Goal: Information Seeking & Learning: Learn about a topic

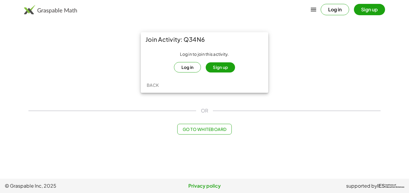
click at [227, 69] on button "Sign up" at bounding box center [219, 68] width 29 height 10
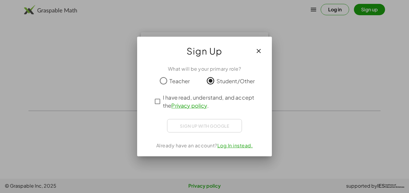
click at [194, 126] on div "Sign up with Google Sign in with Google Sign in with Google. Opens in new tab" at bounding box center [204, 125] width 75 height 13
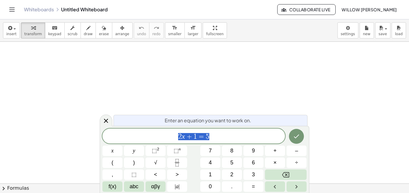
scroll to position [0, 0]
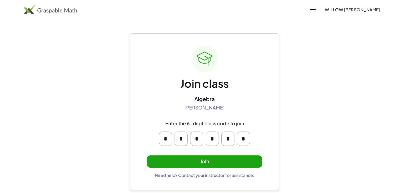
click at [183, 161] on button "Join" at bounding box center [204, 162] width 115 height 12
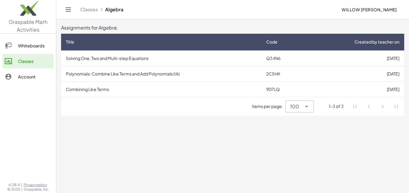
click at [139, 57] on td "Solving One, Two and Multi-step Equations" at bounding box center [161, 59] width 200 height 16
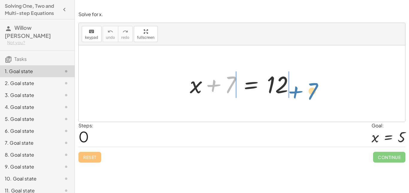
drag, startPoint x: 231, startPoint y: 86, endPoint x: 313, endPoint y: 90, distance: 82.3
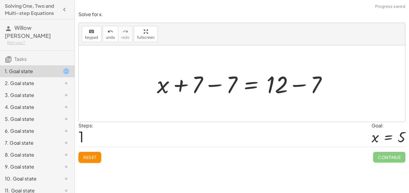
click at [313, 89] on div at bounding box center [243, 83] width 181 height 31
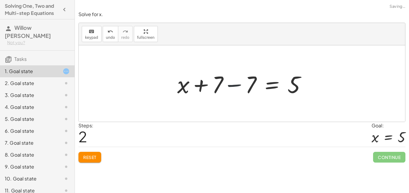
drag, startPoint x: 233, startPoint y: 88, endPoint x: 244, endPoint y: 113, distance: 27.6
click at [244, 113] on div "+ x + 7 = 12 + x + 7 − 7 = + 12 − 7 + x = + 7 − 7 5" at bounding box center [242, 83] width 326 height 77
click at [92, 153] on button "Reset" at bounding box center [89, 157] width 23 height 11
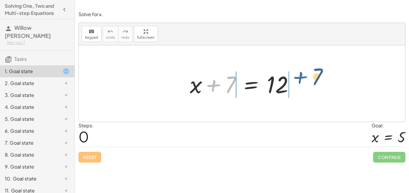
drag, startPoint x: 214, startPoint y: 84, endPoint x: 301, endPoint y: 77, distance: 87.9
click at [301, 77] on div "+ 7 + x + 7 = 12" at bounding box center [242, 84] width 122 height 34
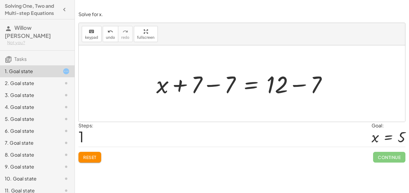
click at [180, 87] on div at bounding box center [243, 83] width 181 height 31
click at [198, 88] on div at bounding box center [243, 83] width 181 height 31
click at [227, 87] on div at bounding box center [243, 83] width 181 height 31
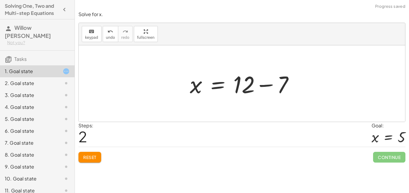
click at [248, 87] on div at bounding box center [244, 83] width 115 height 31
drag, startPoint x: 282, startPoint y: 89, endPoint x: 260, endPoint y: 88, distance: 21.9
click at [260, 88] on div at bounding box center [244, 83] width 115 height 31
drag, startPoint x: 250, startPoint y: 85, endPoint x: 272, endPoint y: 85, distance: 21.5
click at [272, 85] on div at bounding box center [244, 83] width 115 height 31
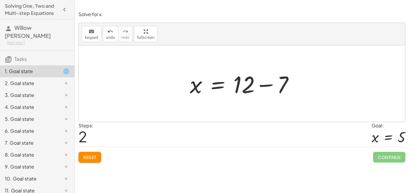
click at [268, 85] on div at bounding box center [244, 83] width 115 height 31
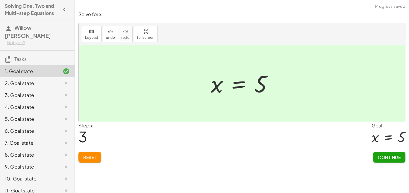
click at [379, 157] on span "Continue" at bounding box center [388, 157] width 23 height 5
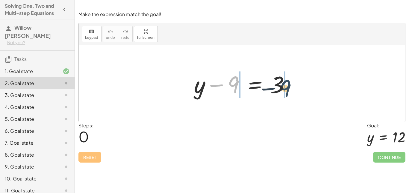
drag, startPoint x: 231, startPoint y: 82, endPoint x: 299, endPoint y: 82, distance: 68.2
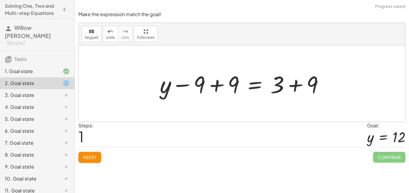
click at [281, 89] on div at bounding box center [244, 83] width 174 height 31
click at [217, 86] on div at bounding box center [244, 83] width 174 height 31
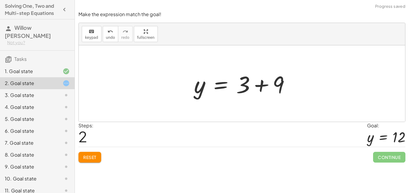
click at [262, 87] on div at bounding box center [244, 83] width 106 height 31
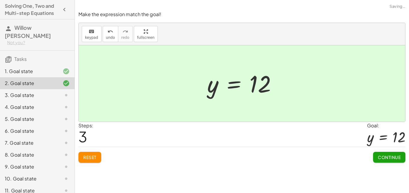
click at [381, 156] on span "Continue" at bounding box center [388, 157] width 23 height 5
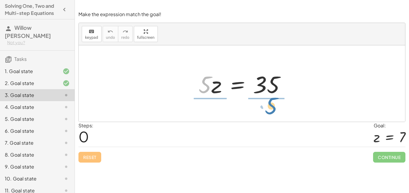
drag, startPoint x: 203, startPoint y: 91, endPoint x: 269, endPoint y: 112, distance: 69.4
click at [269, 112] on div "· 5 · 5 · z = 35" at bounding box center [242, 83] width 326 height 77
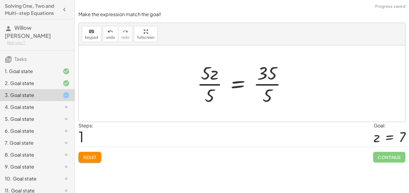
click at [269, 83] on div at bounding box center [244, 84] width 100 height 46
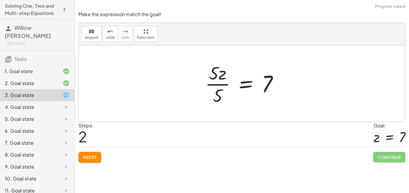
click at [219, 83] on div at bounding box center [244, 84] width 84 height 46
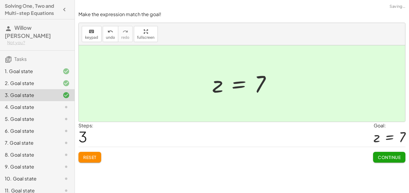
click at [385, 158] on span "Continue" at bounding box center [388, 157] width 23 height 5
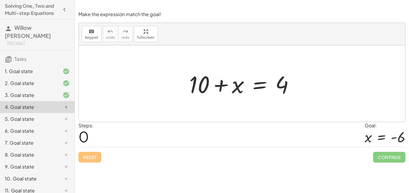
scroll to position [22, 0]
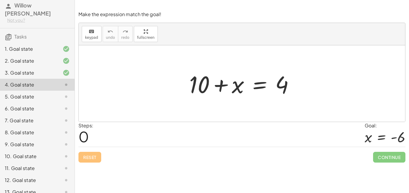
drag, startPoint x: 202, startPoint y: 83, endPoint x: 208, endPoint y: 85, distance: 6.4
click at [208, 85] on div at bounding box center [243, 83] width 115 height 31
drag, startPoint x: 202, startPoint y: 85, endPoint x: 246, endPoint y: 90, distance: 44.2
click at [246, 90] on div at bounding box center [243, 83] width 115 height 31
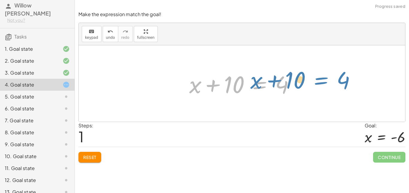
drag, startPoint x: 246, startPoint y: 90, endPoint x: 307, endPoint y: 85, distance: 61.2
click at [307, 85] on div "+ 10 + x = 4 + x + 10 = 4 + 10 + x = 4" at bounding box center [242, 83] width 326 height 77
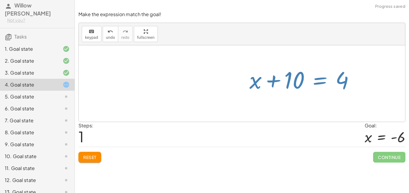
click at [307, 85] on div at bounding box center [242, 83] width 326 height 77
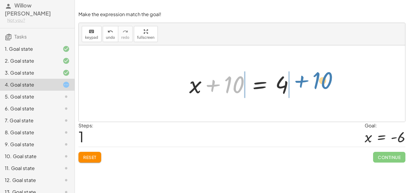
drag, startPoint x: 239, startPoint y: 89, endPoint x: 328, endPoint y: 85, distance: 88.6
click at [328, 85] on div "+ 10 + x = 4 + 10 + 10 + x = 4" at bounding box center [242, 83] width 326 height 77
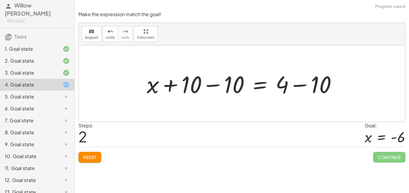
click at [200, 82] on div at bounding box center [244, 83] width 201 height 31
click at [210, 87] on div at bounding box center [244, 83] width 201 height 31
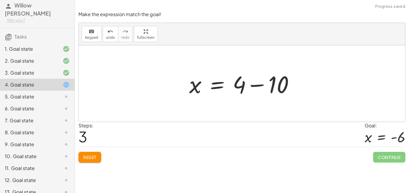
click at [256, 86] on div at bounding box center [243, 83] width 115 height 31
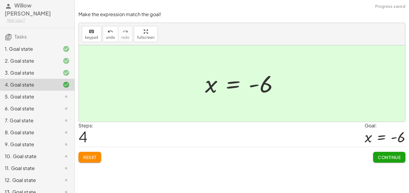
click at [378, 160] on span "Continue" at bounding box center [388, 157] width 23 height 5
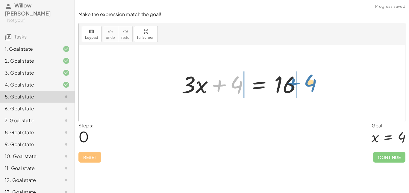
drag, startPoint x: 235, startPoint y: 88, endPoint x: 309, endPoint y: 86, distance: 73.6
click at [309, 86] on div at bounding box center [244, 83] width 131 height 31
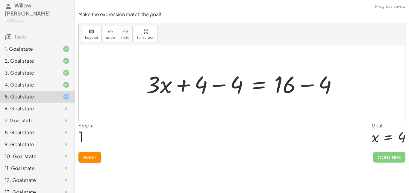
click at [214, 86] on div at bounding box center [244, 83] width 202 height 31
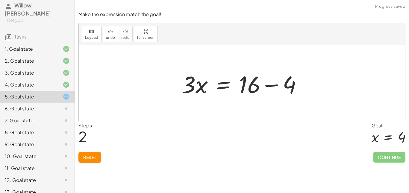
click at [265, 85] on div at bounding box center [244, 83] width 131 height 31
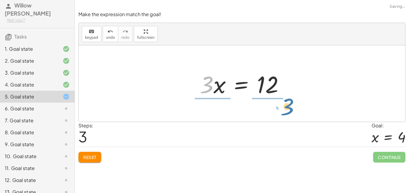
drag, startPoint x: 210, startPoint y: 88, endPoint x: 290, endPoint y: 110, distance: 83.4
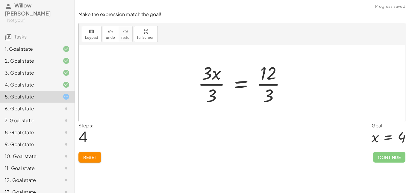
click at [267, 84] on div at bounding box center [244, 84] width 99 height 46
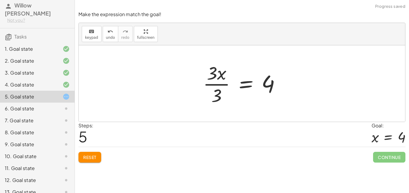
click at [211, 85] on div at bounding box center [244, 84] width 88 height 46
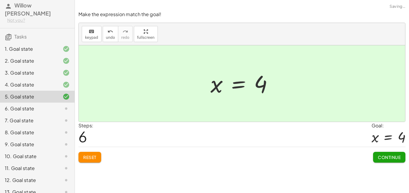
click at [381, 159] on span "Continue" at bounding box center [388, 157] width 23 height 5
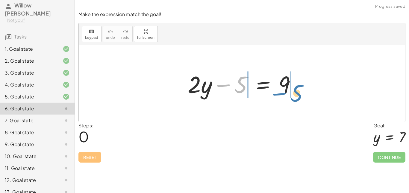
drag, startPoint x: 243, startPoint y: 90, endPoint x: 310, endPoint y: 89, distance: 67.0
click at [310, 89] on div "− 5 + · 2 · y − 5 = 9" at bounding box center [242, 83] width 326 height 77
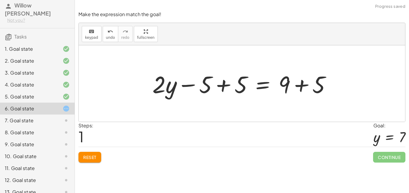
click at [223, 85] on div at bounding box center [243, 83] width 189 height 31
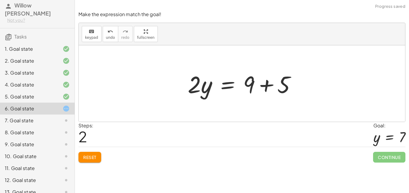
click at [266, 86] on div at bounding box center [244, 83] width 119 height 31
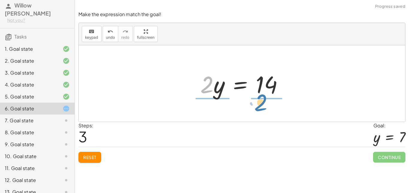
drag, startPoint x: 209, startPoint y: 84, endPoint x: 263, endPoint y: 102, distance: 57.0
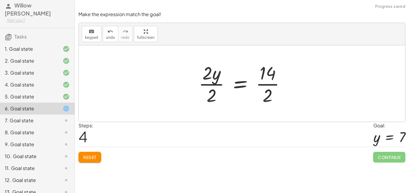
click at [265, 84] on div at bounding box center [243, 84] width 97 height 46
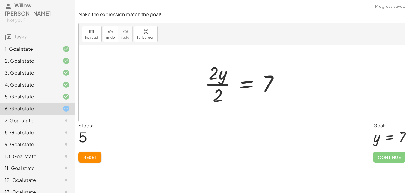
click at [213, 84] on div at bounding box center [244, 84] width 85 height 46
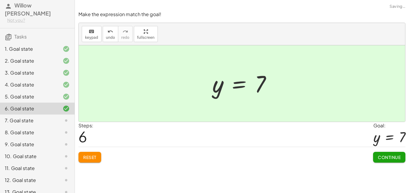
click at [385, 156] on span "Continue" at bounding box center [388, 157] width 23 height 5
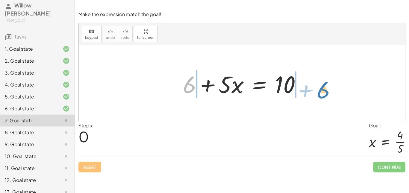
drag, startPoint x: 192, startPoint y: 87, endPoint x: 326, endPoint y: 92, distance: 133.5
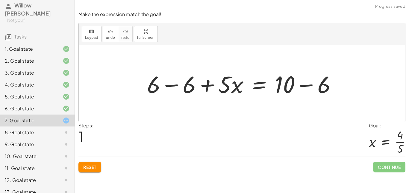
click at [175, 84] on div at bounding box center [244, 83] width 200 height 31
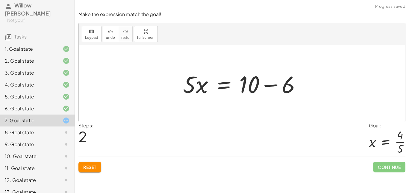
click at [272, 85] on div at bounding box center [244, 83] width 129 height 31
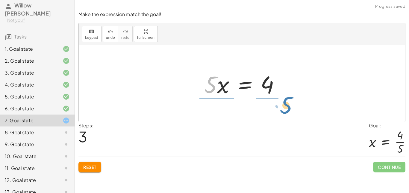
drag, startPoint x: 213, startPoint y: 88, endPoint x: 286, endPoint y: 108, distance: 76.2
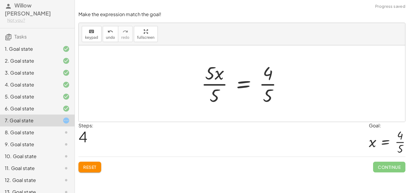
click at [263, 85] on div at bounding box center [244, 84] width 92 height 46
click at [209, 85] on div at bounding box center [244, 84] width 92 height 46
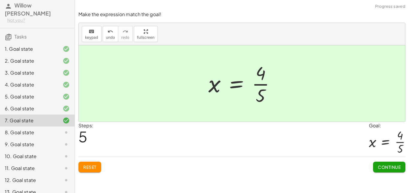
click at [381, 164] on button "Continue" at bounding box center [389, 167] width 32 height 11
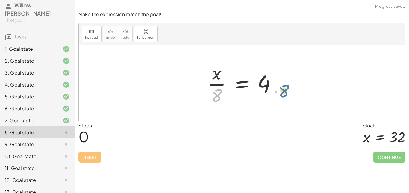
drag, startPoint x: 216, startPoint y: 94, endPoint x: 284, endPoint y: 83, distance: 69.8
click at [284, 83] on div "· 8 · x · 8 = 4" at bounding box center [241, 83] width 87 height 49
drag, startPoint x: 217, startPoint y: 95, endPoint x: 271, endPoint y: 85, distance: 54.3
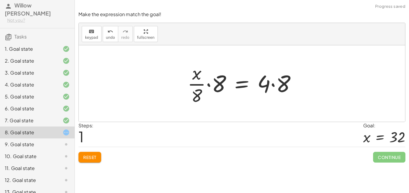
click at [271, 86] on div at bounding box center [243, 84] width 119 height 46
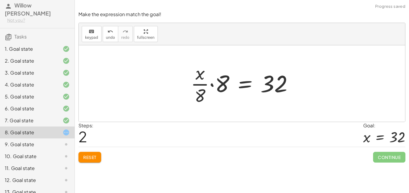
click at [213, 85] on div at bounding box center [244, 84] width 113 height 46
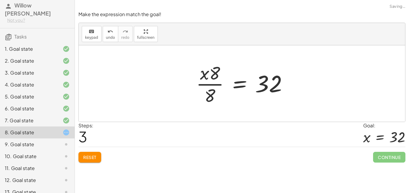
click at [202, 85] on div at bounding box center [244, 84] width 102 height 46
drag, startPoint x: 215, startPoint y: 73, endPoint x: 228, endPoint y: 96, distance: 26.9
click at [228, 96] on div at bounding box center [244, 84] width 102 height 46
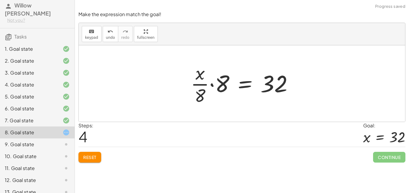
click at [202, 95] on div at bounding box center [244, 84] width 113 height 46
click at [211, 85] on div at bounding box center [244, 84] width 113 height 46
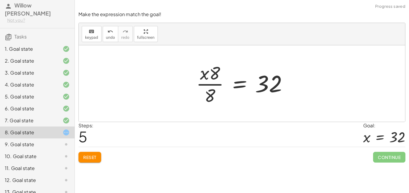
click at [210, 84] on div at bounding box center [244, 84] width 102 height 46
click at [88, 155] on span "Reset" at bounding box center [89, 157] width 13 height 5
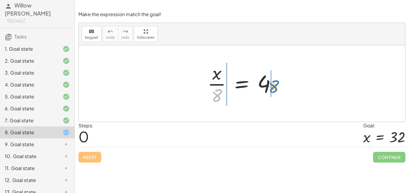
drag, startPoint x: 219, startPoint y: 92, endPoint x: 276, endPoint y: 83, distance: 57.8
click at [276, 83] on div at bounding box center [243, 84] width 79 height 46
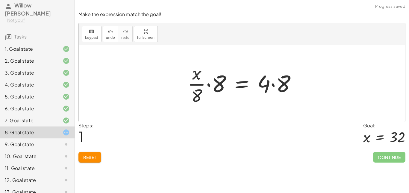
click at [194, 84] on div at bounding box center [243, 84] width 119 height 46
click at [208, 86] on div at bounding box center [243, 84] width 119 height 46
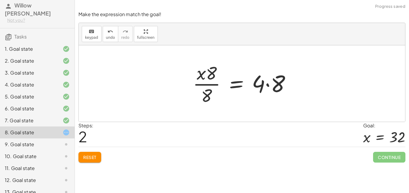
click at [266, 86] on div at bounding box center [244, 84] width 109 height 46
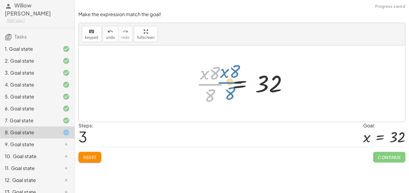
drag, startPoint x: 208, startPoint y: 86, endPoint x: 223, endPoint y: 84, distance: 14.7
click at [223, 84] on div at bounding box center [244, 84] width 102 height 46
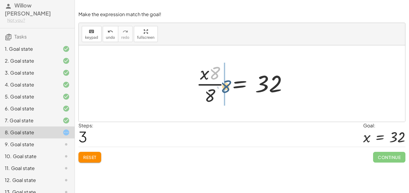
drag, startPoint x: 215, startPoint y: 75, endPoint x: 227, endPoint y: 89, distance: 18.8
click at [227, 89] on div at bounding box center [244, 84] width 102 height 46
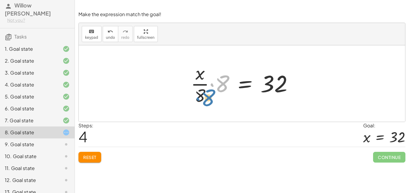
drag, startPoint x: 220, startPoint y: 83, endPoint x: 206, endPoint y: 97, distance: 19.7
click at [206, 97] on div at bounding box center [244, 84] width 113 height 46
drag, startPoint x: 225, startPoint y: 83, endPoint x: 206, endPoint y: 102, distance: 27.5
click at [206, 102] on div at bounding box center [244, 84] width 113 height 46
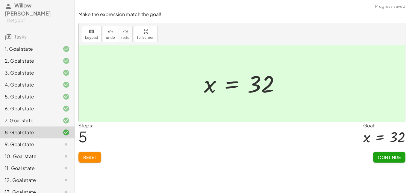
click at [379, 160] on span "Continue" at bounding box center [388, 157] width 23 height 5
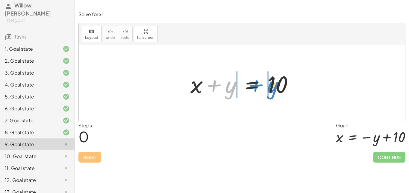
drag, startPoint x: 230, startPoint y: 89, endPoint x: 272, endPoint y: 89, distance: 41.9
click at [272, 89] on div at bounding box center [244, 83] width 114 height 31
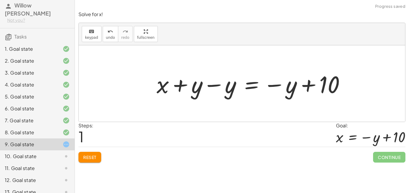
click at [211, 86] on div at bounding box center [252, 83] width 199 height 31
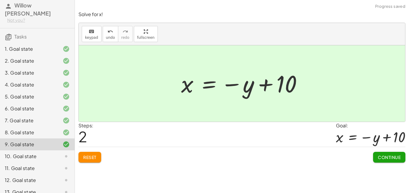
click at [388, 158] on span "Continue" at bounding box center [388, 157] width 23 height 5
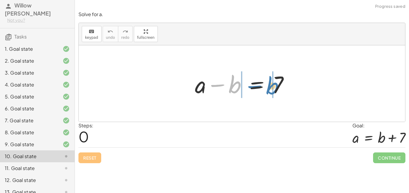
drag, startPoint x: 231, startPoint y: 88, endPoint x: 269, endPoint y: 89, distance: 38.0
click at [269, 89] on div at bounding box center [244, 83] width 105 height 31
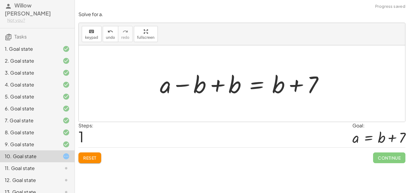
click at [218, 87] on div at bounding box center [244, 83] width 174 height 31
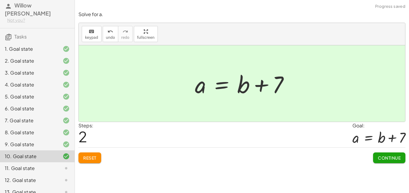
click at [392, 158] on span "Continue" at bounding box center [388, 158] width 23 height 5
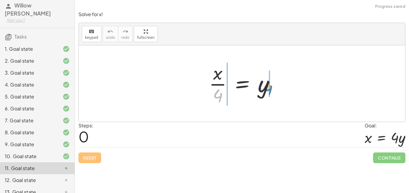
drag, startPoint x: 217, startPoint y: 94, endPoint x: 269, endPoint y: 87, distance: 52.2
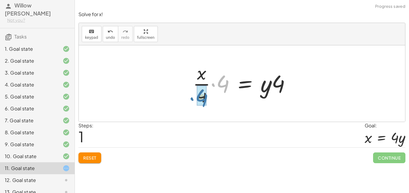
drag, startPoint x: 218, startPoint y: 85, endPoint x: 196, endPoint y: 100, distance: 26.5
click at [196, 100] on div at bounding box center [244, 84] width 109 height 46
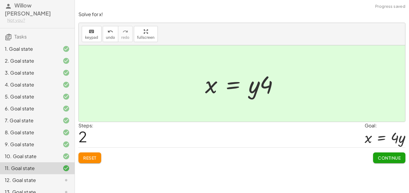
click at [381, 153] on button "Continue" at bounding box center [389, 158] width 32 height 11
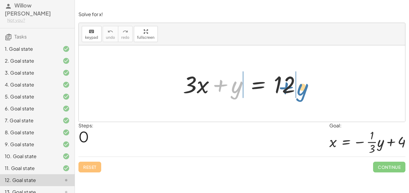
drag, startPoint x: 235, startPoint y: 91, endPoint x: 301, endPoint y: 94, distance: 65.9
click at [301, 94] on div at bounding box center [244, 83] width 128 height 31
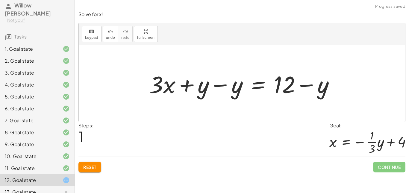
click at [302, 86] on div at bounding box center [244, 83] width 196 height 31
click at [220, 86] on div at bounding box center [244, 83] width 196 height 31
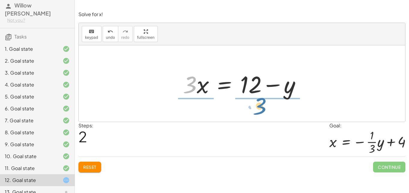
drag, startPoint x: 192, startPoint y: 85, endPoint x: 262, endPoint y: 103, distance: 72.5
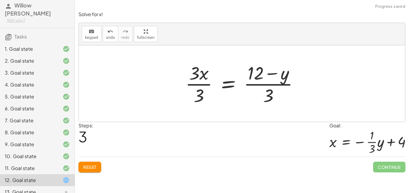
click at [266, 85] on div at bounding box center [244, 84] width 124 height 46
drag, startPoint x: 268, startPoint y: 95, endPoint x: 254, endPoint y: 73, distance: 26.0
click at [254, 73] on div at bounding box center [244, 84] width 124 height 46
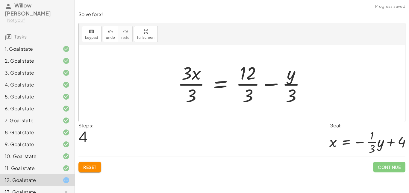
click at [251, 84] on div at bounding box center [243, 84] width 139 height 46
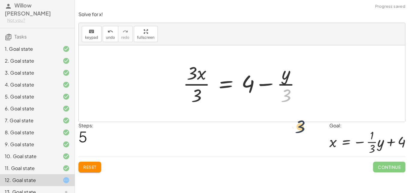
drag, startPoint x: 284, startPoint y: 96, endPoint x: 315, endPoint y: 133, distance: 48.8
click at [96, 166] on span "Reset" at bounding box center [89, 167] width 13 height 5
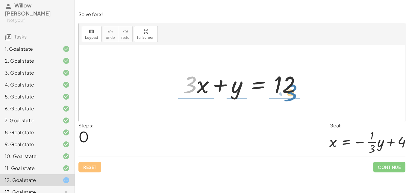
drag, startPoint x: 191, startPoint y: 87, endPoint x: 292, endPoint y: 95, distance: 100.8
click at [292, 95] on div at bounding box center [244, 83] width 128 height 31
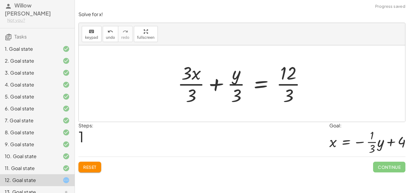
click at [286, 86] on div at bounding box center [243, 84] width 139 height 46
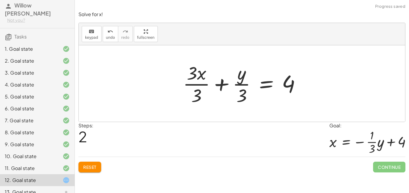
click at [239, 85] on div at bounding box center [244, 84] width 128 height 46
click at [202, 85] on div at bounding box center [244, 84] width 128 height 46
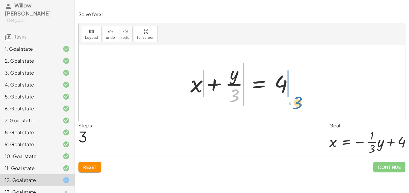
drag, startPoint x: 234, startPoint y: 94, endPoint x: 302, endPoint y: 95, distance: 67.9
drag, startPoint x: 302, startPoint y: 95, endPoint x: 212, endPoint y: 104, distance: 90.1
click at [212, 104] on div "+ · 3 · x + y = 12 + · 3 · x · 3 + · y · 3 = · 12 · 3 + · 3 · x · 3 + · y · 3 =…" at bounding box center [242, 83] width 326 height 77
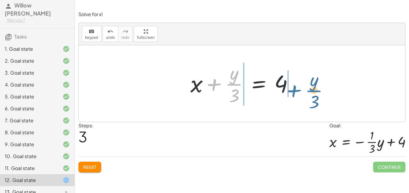
drag, startPoint x: 231, startPoint y: 82, endPoint x: 311, endPoint y: 88, distance: 80.1
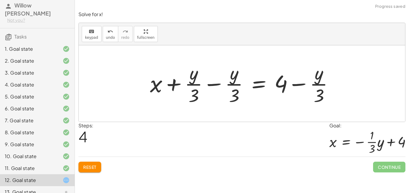
click at [213, 84] on div at bounding box center [244, 84] width 194 height 46
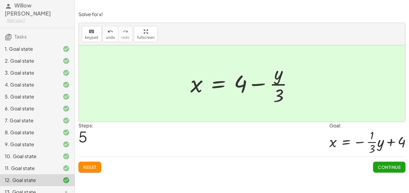
click at [385, 167] on span "Continue" at bounding box center [388, 167] width 23 height 5
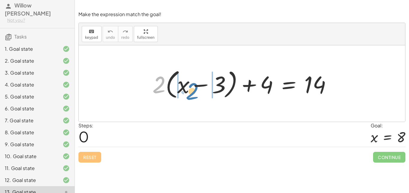
drag, startPoint x: 160, startPoint y: 86, endPoint x: 190, endPoint y: 91, distance: 31.1
click at [190, 91] on div at bounding box center [244, 84] width 190 height 34
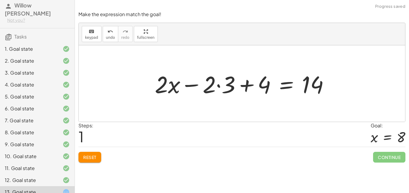
click at [191, 86] on div at bounding box center [244, 83] width 185 height 31
click at [219, 85] on div at bounding box center [244, 83] width 185 height 31
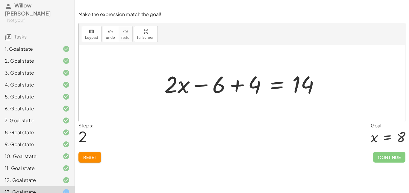
click at [236, 85] on div at bounding box center [244, 83] width 166 height 31
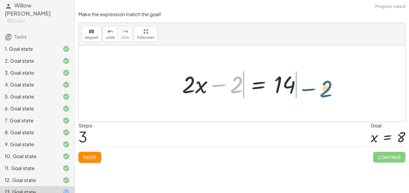
drag, startPoint x: 238, startPoint y: 85, endPoint x: 326, endPoint y: 87, distance: 88.2
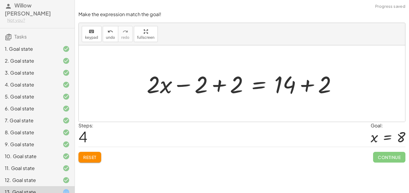
click at [308, 84] on div at bounding box center [244, 83] width 201 height 31
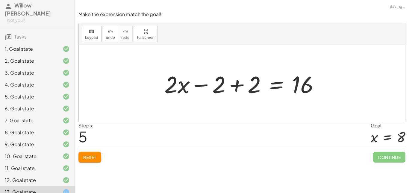
click at [237, 87] on div at bounding box center [243, 83] width 165 height 31
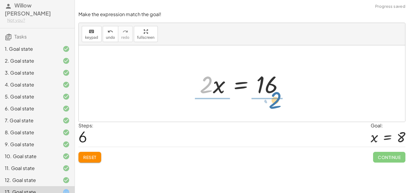
drag, startPoint x: 207, startPoint y: 87, endPoint x: 276, endPoint y: 102, distance: 70.8
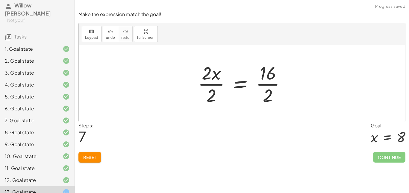
click at [267, 84] on div at bounding box center [244, 84] width 98 height 46
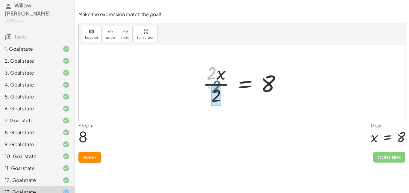
drag, startPoint x: 213, startPoint y: 75, endPoint x: 219, endPoint y: 93, distance: 19.0
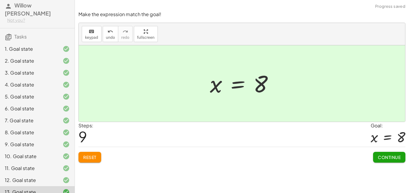
click at [382, 157] on span "Continue" at bounding box center [388, 157] width 23 height 5
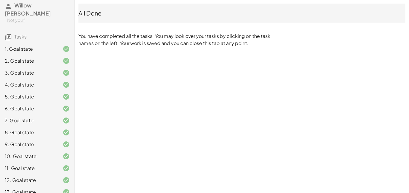
scroll to position [20, 0]
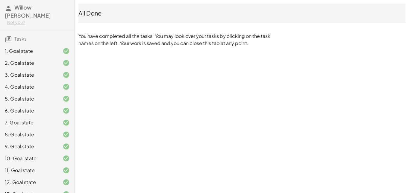
click at [16, 31] on h3 "Tasks" at bounding box center [37, 37] width 74 height 13
click at [44, 10] on span "Willow [PERSON_NAME]" at bounding box center [28, 11] width 46 height 15
click at [22, 36] on span "Tasks" at bounding box center [20, 39] width 12 height 6
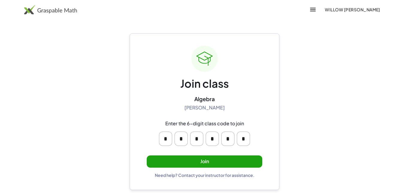
click at [192, 160] on button "Join" at bounding box center [204, 162] width 115 height 12
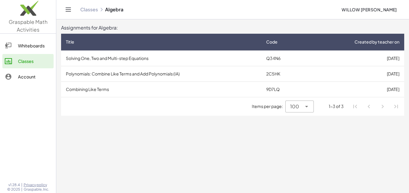
click at [169, 72] on td "Polynomials: Combine Like Terms and Add Polynomials (IA)" at bounding box center [161, 74] width 200 height 16
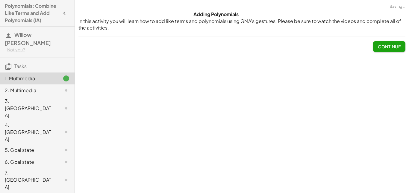
click at [394, 46] on span "Continue" at bounding box center [388, 46] width 23 height 5
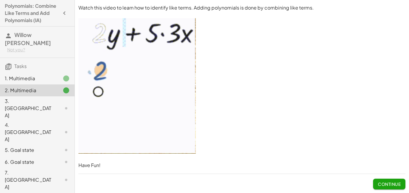
click at [385, 183] on span "Continue" at bounding box center [388, 184] width 23 height 5
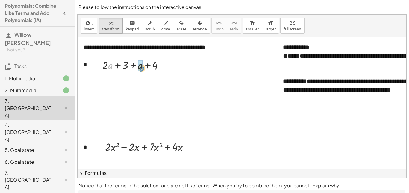
drag, startPoint x: 109, startPoint y: 67, endPoint x: 141, endPoint y: 69, distance: 31.2
click at [129, 66] on div at bounding box center [135, 65] width 80 height 16
drag, startPoint x: 112, startPoint y: 81, endPoint x: 151, endPoint y: 82, distance: 38.3
click at [151, 82] on div at bounding box center [135, 80] width 80 height 15
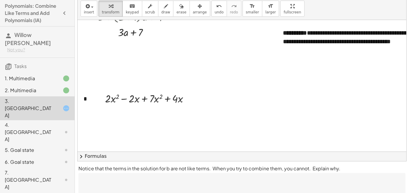
scroll to position [39, 0]
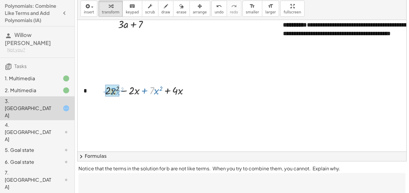
drag, startPoint x: 151, startPoint y: 92, endPoint x: 112, endPoint y: 93, distance: 38.9
drag, startPoint x: 145, startPoint y: 107, endPoint x: 167, endPoint y: 106, distance: 21.9
click at [167, 106] on div at bounding box center [149, 105] width 94 height 15
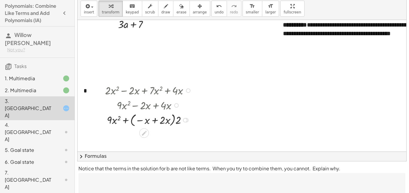
click at [154, 122] on div at bounding box center [149, 120] width 94 height 16
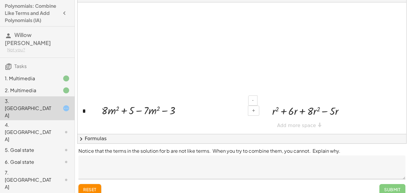
scroll to position [237, 4]
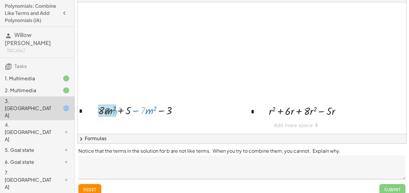
drag, startPoint x: 144, startPoint y: 112, endPoint x: 108, endPoint y: 113, distance: 35.9
click at [144, 126] on div at bounding box center [140, 125] width 90 height 15
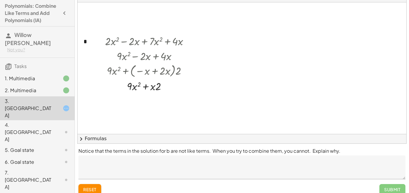
scroll to position [71, 0]
click at [146, 97] on icon at bounding box center [143, 99] width 5 height 5
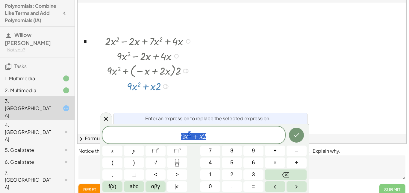
click at [214, 138] on span "9 x 2 + x 2" at bounding box center [193, 135] width 182 height 11
click at [106, 119] on icon at bounding box center [106, 119] width 4 height 4
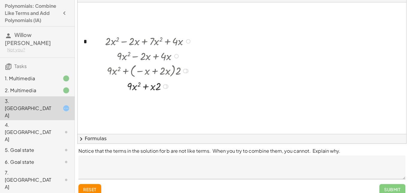
scroll to position [238, 0]
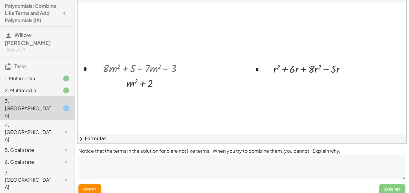
scroll to position [283, 0]
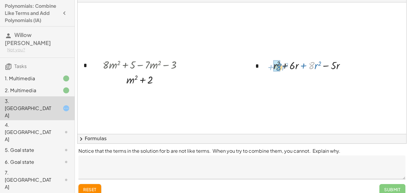
drag, startPoint x: 310, startPoint y: 66, endPoint x: 277, endPoint y: 68, distance: 33.2
click at [315, 82] on div at bounding box center [311, 80] width 83 height 15
click at [195, 161] on textarea at bounding box center [241, 168] width 327 height 24
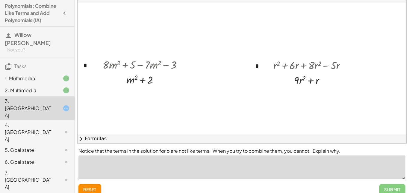
type textarea "*"
click at [122, 163] on textarea "**********" at bounding box center [241, 168] width 327 height 24
click at [155, 162] on textarea "**********" at bounding box center [241, 168] width 327 height 24
type textarea "**********"
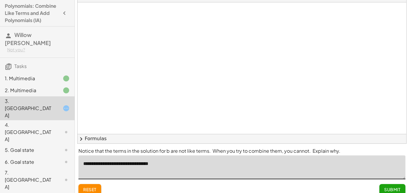
scroll to position [396, 0]
click at [383, 187] on button "Submit" at bounding box center [392, 190] width 26 height 11
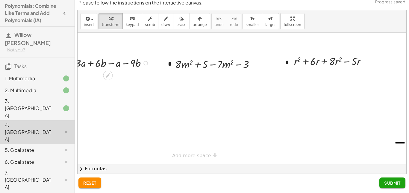
scroll to position [0, 0]
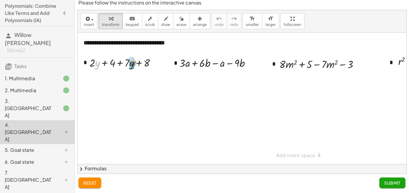
drag, startPoint x: 96, startPoint y: 63, endPoint x: 132, endPoint y: 63, distance: 35.6
click at [118, 63] on div at bounding box center [125, 62] width 82 height 16
drag, startPoint x: 104, startPoint y: 63, endPoint x: 141, endPoint y: 67, distance: 37.0
click at [141, 67] on div at bounding box center [124, 62] width 57 height 15
drag, startPoint x: 181, startPoint y: 63, endPoint x: 222, endPoint y: 63, distance: 41.0
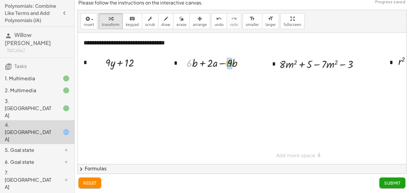
drag, startPoint x: 189, startPoint y: 64, endPoint x: 228, endPoint y: 64, distance: 39.8
click at [220, 64] on div at bounding box center [217, 62] width 84 height 16
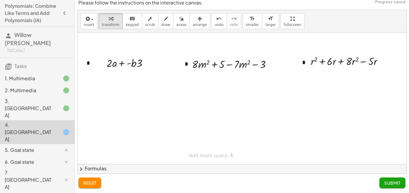
scroll to position [0, 104]
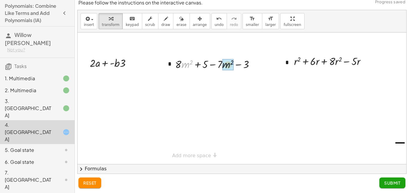
drag, startPoint x: 185, startPoint y: 65, endPoint x: 226, endPoint y: 66, distance: 41.3
click at [204, 66] on div at bounding box center [217, 64] width 89 height 16
drag, startPoint x: 233, startPoint y: 80, endPoint x: 194, endPoint y: 79, distance: 39.5
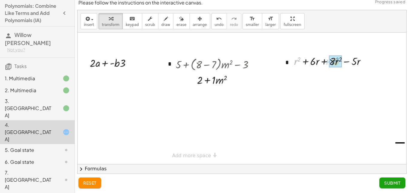
drag, startPoint x: 297, startPoint y: 61, endPoint x: 335, endPoint y: 61, distance: 38.3
drag, startPoint x: 304, startPoint y: 60, endPoint x: 346, endPoint y: 60, distance: 42.2
click at [381, 182] on button "Submit" at bounding box center [392, 183] width 26 height 11
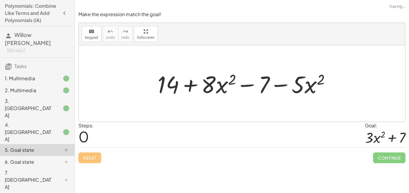
scroll to position [0, 0]
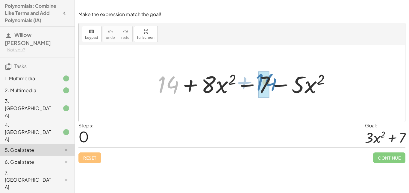
drag, startPoint x: 170, startPoint y: 87, endPoint x: 267, endPoint y: 84, distance: 97.8
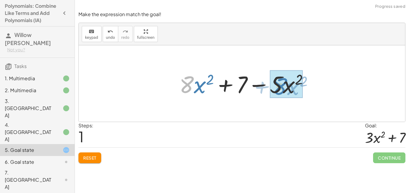
drag, startPoint x: 192, startPoint y: 86, endPoint x: 291, endPoint y: 91, distance: 99.1
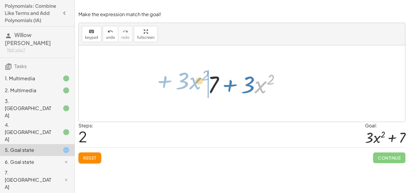
drag, startPoint x: 257, startPoint y: 83, endPoint x: 191, endPoint y: 79, distance: 65.6
click at [191, 79] on div "+ 14 + · 8 · x 2 − 7 − · 5 · x 2 + · 8 · x 2 + 7 − · 5 · x 2 · x 2 + · 3 + + · …" at bounding box center [242, 83] width 326 height 77
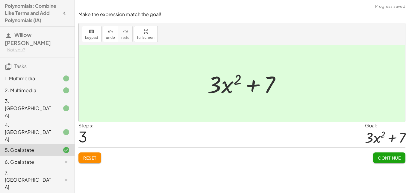
click at [394, 160] on span "Continue" at bounding box center [388, 158] width 23 height 5
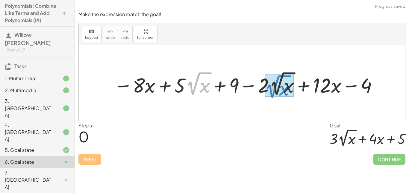
drag, startPoint x: 187, startPoint y: 88, endPoint x: 266, endPoint y: 91, distance: 79.6
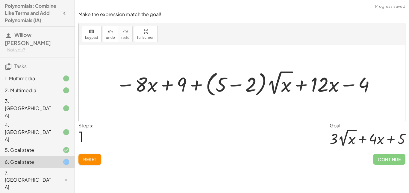
click at [231, 85] on div at bounding box center [246, 84] width 266 height 30
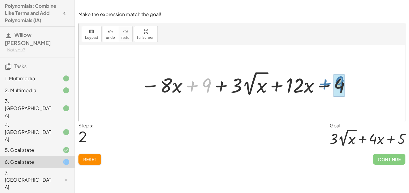
drag, startPoint x: 208, startPoint y: 84, endPoint x: 340, endPoint y: 82, distance: 132.2
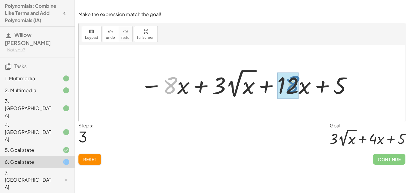
drag, startPoint x: 171, startPoint y: 83, endPoint x: 296, endPoint y: 81, distance: 125.0
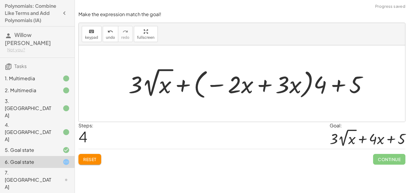
click at [262, 85] on div at bounding box center [250, 83] width 250 height 35
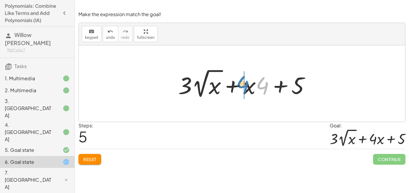
drag, startPoint x: 266, startPoint y: 86, endPoint x: 246, endPoint y: 86, distance: 20.4
click at [246, 86] on div at bounding box center [246, 83] width 142 height 33
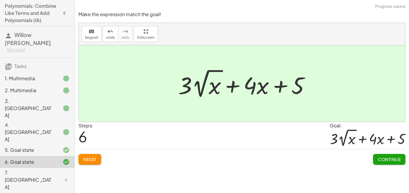
click at [388, 158] on span "Continue" at bounding box center [388, 159] width 23 height 5
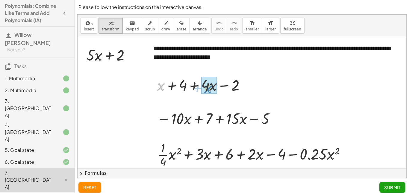
drag, startPoint x: 161, startPoint y: 85, endPoint x: 210, endPoint y: 88, distance: 49.1
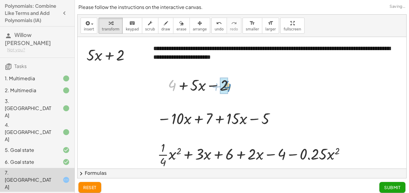
drag, startPoint x: 170, startPoint y: 85, endPoint x: 225, endPoint y: 86, distance: 55.0
click at [199, 98] on icon at bounding box center [198, 100] width 6 height 6
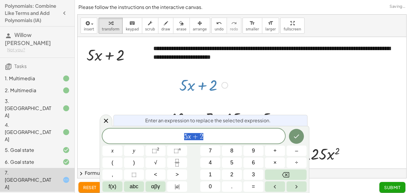
scroll to position [0, 0]
drag, startPoint x: 190, startPoint y: 97, endPoint x: 175, endPoint y: 95, distance: 15.4
click at [175, 95] on div "**********" at bounding box center [241, 123] width 328 height 172
drag, startPoint x: 189, startPoint y: 90, endPoint x: 188, endPoint y: 93, distance: 3.2
click at [188, 93] on div at bounding box center [203, 85] width 54 height 20
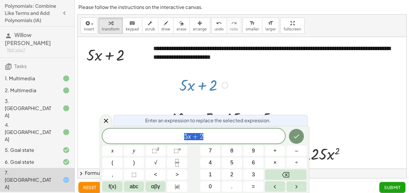
click at [221, 86] on div at bounding box center [224, 85] width 7 height 7
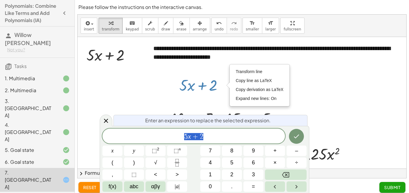
click at [162, 74] on div at bounding box center [241, 123] width 328 height 172
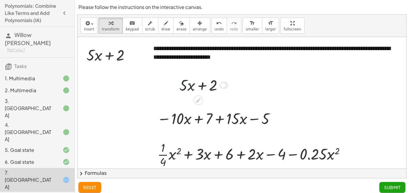
click at [146, 89] on div at bounding box center [241, 123] width 328 height 172
click at [158, 25] on button "draw" at bounding box center [166, 26] width 16 height 16
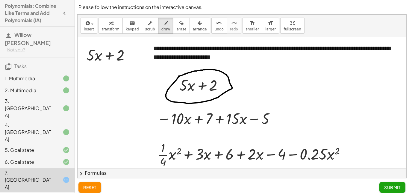
click at [178, 77] on div at bounding box center [241, 123] width 328 height 172
drag, startPoint x: 176, startPoint y: 118, endPoint x: 240, endPoint y: 115, distance: 63.8
click at [240, 115] on div at bounding box center [241, 123] width 328 height 172
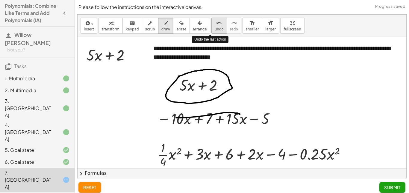
click at [214, 30] on span "undo" at bounding box center [218, 29] width 9 height 4
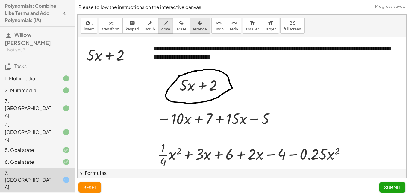
click at [196, 28] on span "arrange" at bounding box center [200, 29] width 14 height 4
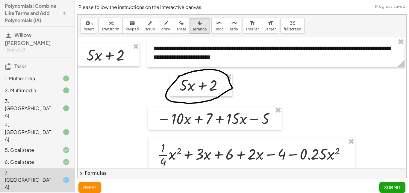
click at [129, 86] on div at bounding box center [241, 123] width 328 height 172
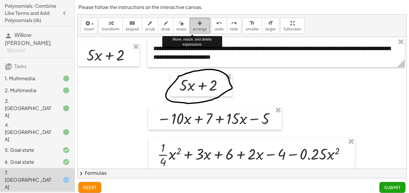
click at [197, 22] on icon "button" at bounding box center [199, 23] width 4 height 7
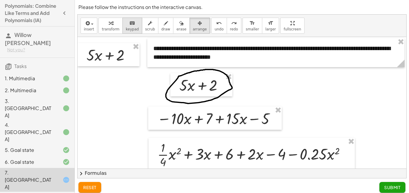
click at [131, 30] on span "keypad" at bounding box center [132, 29] width 13 height 4
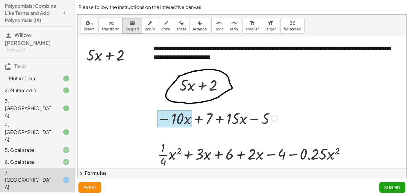
drag, startPoint x: 182, startPoint y: 118, endPoint x: 186, endPoint y: 118, distance: 3.9
click at [186, 118] on div at bounding box center [174, 118] width 34 height 17
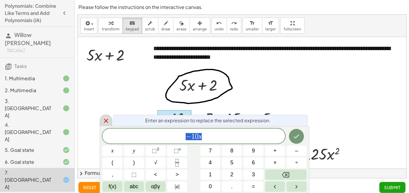
click at [104, 118] on icon at bounding box center [105, 121] width 7 height 7
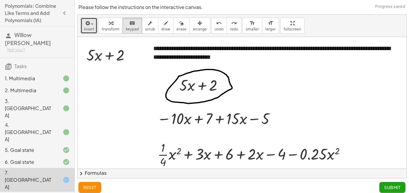
click at [92, 24] on span "button" at bounding box center [92, 24] width 2 height 1
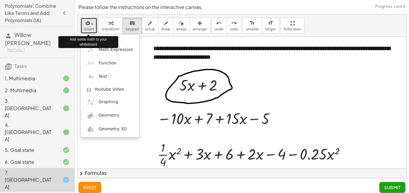
click at [92, 24] on span "button" at bounding box center [92, 24] width 2 height 1
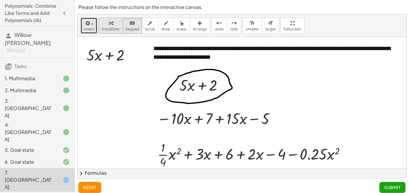
click at [110, 25] on div "button" at bounding box center [111, 22] width 18 height 7
drag, startPoint x: 174, startPoint y: 120, endPoint x: 229, endPoint y: 121, distance: 55.3
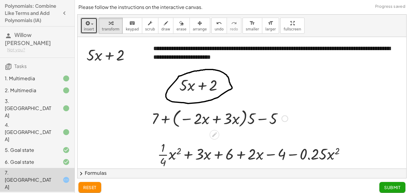
click at [216, 119] on div at bounding box center [219, 118] width 142 height 23
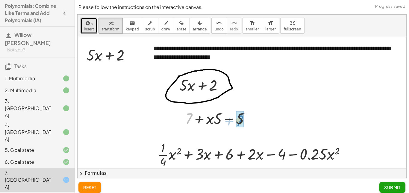
drag, startPoint x: 190, startPoint y: 116, endPoint x: 243, endPoint y: 118, distance: 53.0
click at [243, 118] on div at bounding box center [219, 118] width 75 height 20
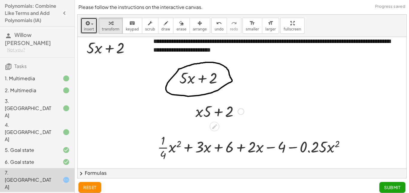
scroll to position [8, 0]
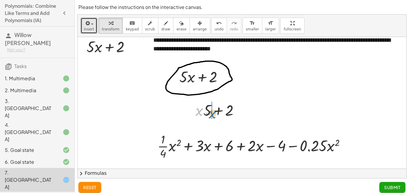
drag, startPoint x: 197, startPoint y: 110, endPoint x: 212, endPoint y: 112, distance: 15.1
click at [212, 112] on div at bounding box center [219, 110] width 54 height 20
drag, startPoint x: 205, startPoint y: 111, endPoint x: 192, endPoint y: 112, distance: 12.9
click at [192, 112] on div "− · 10 · x + 7 + · 15 · x − 5 − · 5 · 2 · x + 7 + · 5 · 3 · x − 5 + 7 + · ( − ·…" at bounding box center [217, 109] width 62 height 23
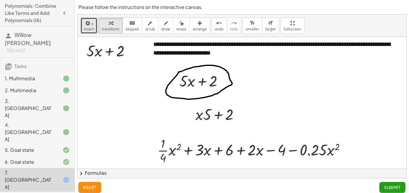
scroll to position [5, 0]
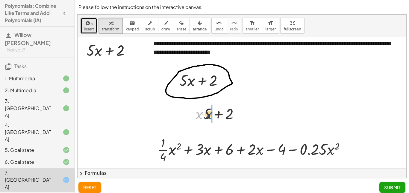
drag, startPoint x: 199, startPoint y: 116, endPoint x: 211, endPoint y: 116, distance: 11.7
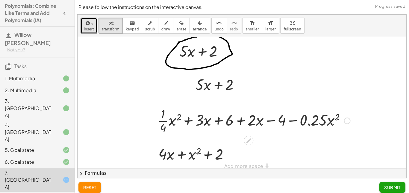
scroll to position [36, 0]
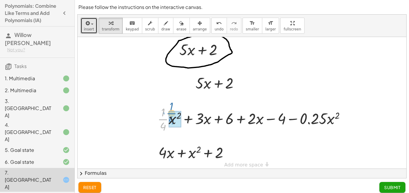
drag, startPoint x: 162, startPoint y: 123, endPoint x: 172, endPoint y: 117, distance: 11.3
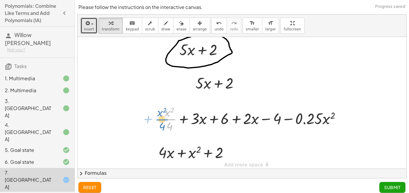
drag, startPoint x: 172, startPoint y: 117, endPoint x: 164, endPoint y: 116, distance: 7.5
click at [164, 116] on div at bounding box center [253, 119] width 189 height 30
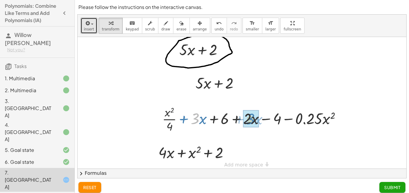
drag, startPoint x: 196, startPoint y: 120, endPoint x: 253, endPoint y: 120, distance: 57.1
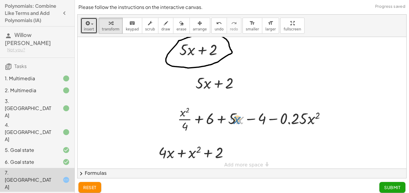
click at [236, 122] on div at bounding box center [253, 119] width 159 height 30
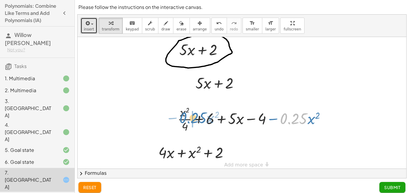
drag, startPoint x: 299, startPoint y: 117, endPoint x: 198, endPoint y: 116, distance: 100.5
click at [198, 116] on div at bounding box center [253, 119] width 159 height 30
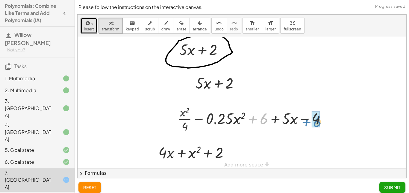
drag, startPoint x: 262, startPoint y: 122, endPoint x: 316, endPoint y: 124, distance: 54.5
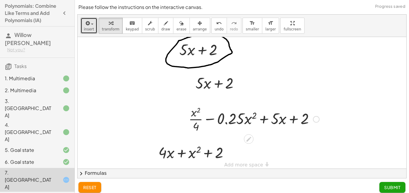
click at [195, 124] on div at bounding box center [253, 119] width 136 height 30
drag, startPoint x: 195, startPoint y: 123, endPoint x: 191, endPoint y: 124, distance: 3.6
click at [191, 124] on div at bounding box center [253, 119] width 136 height 30
click at [313, 120] on div at bounding box center [314, 119] width 7 height 7
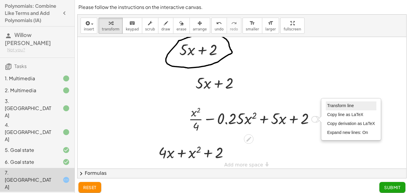
click at [329, 107] on span "Transform line" at bounding box center [340, 105] width 27 height 5
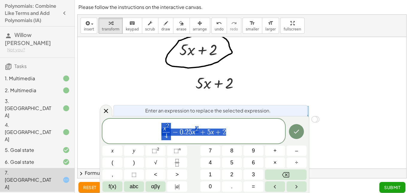
scroll to position [40, 0]
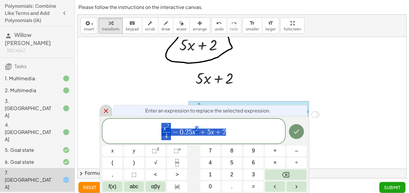
click at [104, 111] on icon at bounding box center [105, 111] width 7 height 7
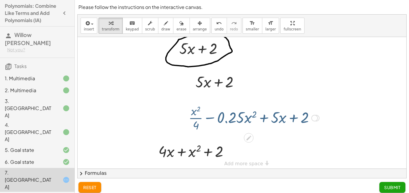
click at [104, 111] on div at bounding box center [241, 86] width 328 height 172
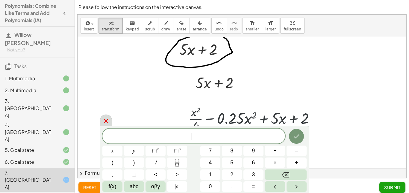
scroll to position [36, 0]
click at [103, 116] on div at bounding box center [106, 121] width 13 height 12
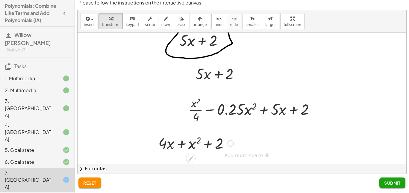
scroll to position [4, 0]
click at [167, 144] on div at bounding box center [195, 143] width 81 height 20
drag, startPoint x: 161, startPoint y: 146, endPoint x: 220, endPoint y: 147, distance: 59.2
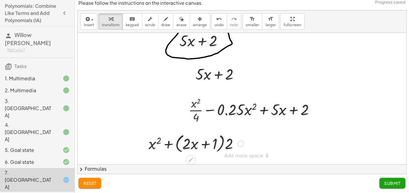
click at [203, 145] on div at bounding box center [195, 143] width 101 height 23
drag, startPoint x: 188, startPoint y: 145, endPoint x: 163, endPoint y: 163, distance: 30.6
click at [190, 158] on icon at bounding box center [191, 160] width 6 height 6
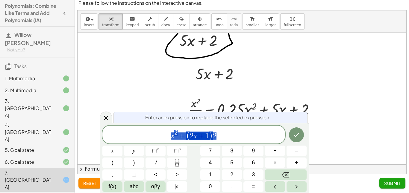
click at [354, 112] on div at bounding box center [241, 78] width 328 height 172
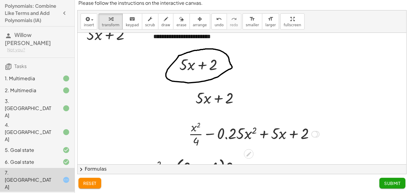
scroll to position [18, 0]
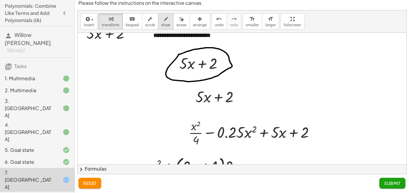
click at [161, 21] on div "button" at bounding box center [165, 18] width 9 height 7
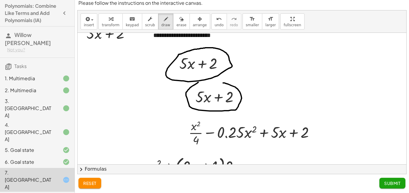
drag, startPoint x: 198, startPoint y: 83, endPoint x: 210, endPoint y: 86, distance: 12.2
click at [210, 86] on div at bounding box center [241, 101] width 328 height 172
click at [381, 184] on button "Submit" at bounding box center [392, 183] width 26 height 11
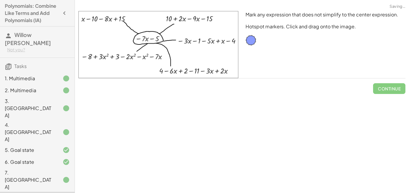
scroll to position [0, 0]
drag, startPoint x: 248, startPoint y: 38, endPoint x: 198, endPoint y: 17, distance: 54.7
drag, startPoint x: 201, startPoint y: 18, endPoint x: 200, endPoint y: 42, distance: 23.3
click at [393, 86] on span "Check" at bounding box center [393, 88] width 16 height 5
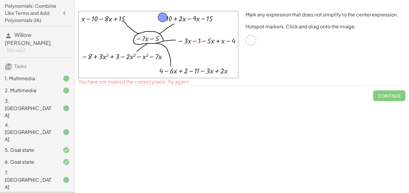
drag, startPoint x: 198, startPoint y: 40, endPoint x: 161, endPoint y: 16, distance: 44.6
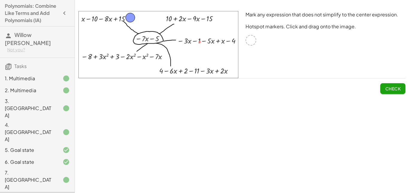
drag, startPoint x: 160, startPoint y: 17, endPoint x: 127, endPoint y: 17, distance: 32.6
drag, startPoint x: 127, startPoint y: 17, endPoint x: 98, endPoint y: 48, distance: 42.5
drag, startPoint x: 102, startPoint y: 48, endPoint x: 106, endPoint y: 55, distance: 9.0
click at [395, 83] on span "Check" at bounding box center [392, 87] width 25 height 16
click at [394, 84] on button "Check" at bounding box center [392, 88] width 25 height 11
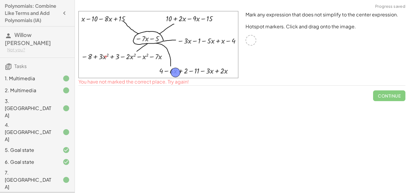
drag, startPoint x: 103, startPoint y: 54, endPoint x: 173, endPoint y: 70, distance: 71.7
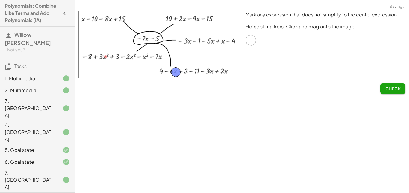
click at [393, 87] on span "Check" at bounding box center [393, 88] width 16 height 5
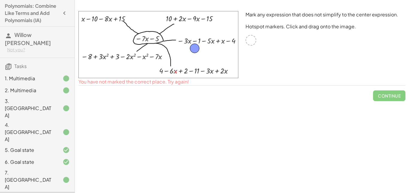
drag, startPoint x: 175, startPoint y: 74, endPoint x: 189, endPoint y: 57, distance: 22.9
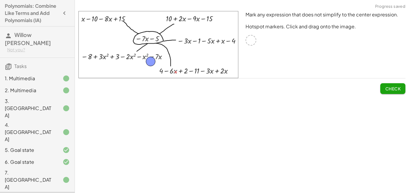
drag, startPoint x: 189, startPoint y: 57, endPoint x: 136, endPoint y: 68, distance: 54.6
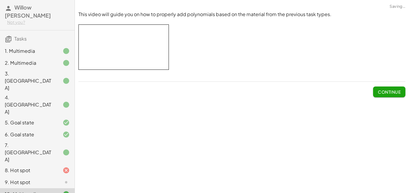
scroll to position [30, 0]
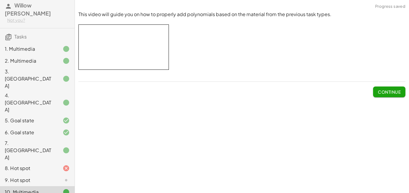
click at [377, 92] on button "Continue" at bounding box center [389, 92] width 32 height 11
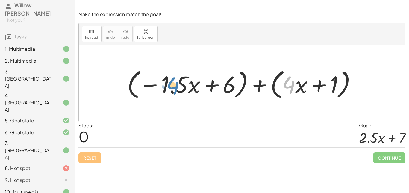
drag, startPoint x: 289, startPoint y: 86, endPoint x: 173, endPoint y: 86, distance: 115.7
click at [173, 86] on div at bounding box center [243, 84] width 239 height 34
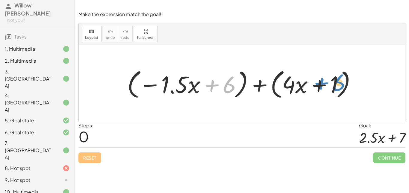
drag, startPoint x: 228, startPoint y: 86, endPoint x: 338, endPoint y: 84, distance: 109.2
click at [338, 84] on div at bounding box center [243, 84] width 239 height 34
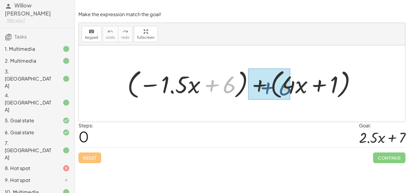
drag, startPoint x: 230, startPoint y: 87, endPoint x: 286, endPoint y: 89, distance: 56.0
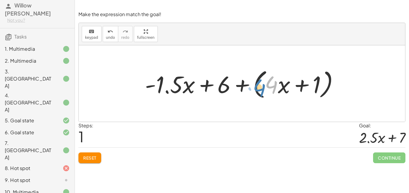
drag, startPoint x: 271, startPoint y: 84, endPoint x: 269, endPoint y: 86, distance: 3.2
click at [269, 86] on div at bounding box center [244, 84] width 204 height 34
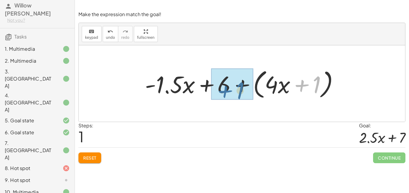
drag, startPoint x: 310, startPoint y: 86, endPoint x: 230, endPoint y: 93, distance: 80.1
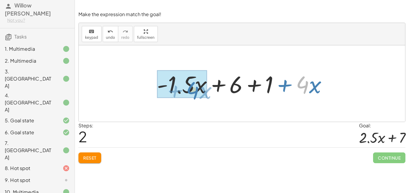
drag, startPoint x: 299, startPoint y: 90, endPoint x: 188, endPoint y: 95, distance: 111.1
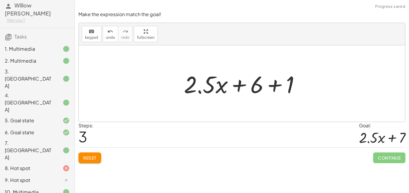
click at [252, 85] on div at bounding box center [244, 83] width 126 height 31
click at [273, 87] on div at bounding box center [244, 83] width 126 height 31
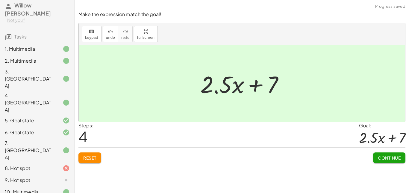
click at [383, 158] on span "Continue" at bounding box center [388, 158] width 23 height 5
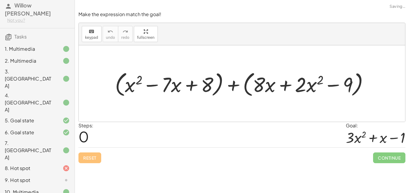
drag, startPoint x: 206, startPoint y: 83, endPoint x: 222, endPoint y: 86, distance: 16.8
click at [222, 86] on div at bounding box center [244, 84] width 264 height 30
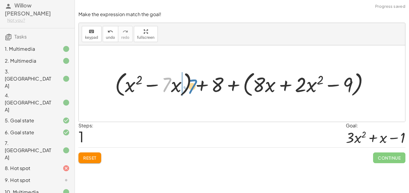
drag, startPoint x: 167, startPoint y: 83, endPoint x: 193, endPoint y: 85, distance: 26.7
click at [193, 85] on div at bounding box center [244, 84] width 264 height 30
drag, startPoint x: 342, startPoint y: 85, endPoint x: 344, endPoint y: 115, distance: 30.0
click at [344, 115] on div "+ ( + x 2 − · 7 · x + 8 ) + ( + · 8 · x + · 2 · x 2 − 9 ) + ( + x 2 − · 7 · x )…" at bounding box center [242, 83] width 326 height 77
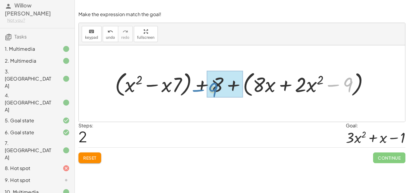
drag, startPoint x: 348, startPoint y: 83, endPoint x: 220, endPoint y: 89, distance: 128.4
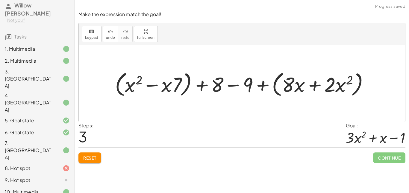
click at [229, 86] on div at bounding box center [244, 84] width 264 height 30
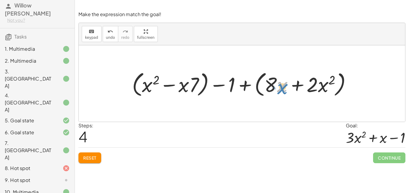
click at [278, 86] on div at bounding box center [244, 84] width 230 height 30
drag, startPoint x: 269, startPoint y: 84, endPoint x: 281, endPoint y: 89, distance: 13.8
click at [281, 89] on div at bounding box center [244, 84] width 230 height 30
drag, startPoint x: 325, startPoint y: 87, endPoint x: 329, endPoint y: 85, distance: 4.7
click at [329, 85] on div at bounding box center [244, 84] width 230 height 30
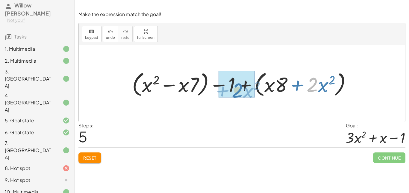
drag, startPoint x: 314, startPoint y: 85, endPoint x: 239, endPoint y: 90, distance: 75.0
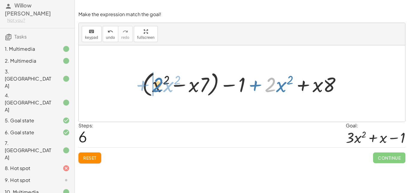
drag, startPoint x: 270, startPoint y: 89, endPoint x: 158, endPoint y: 89, distance: 112.4
click at [158, 89] on div at bounding box center [244, 84] width 210 height 30
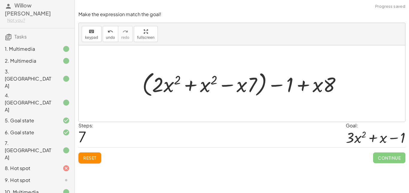
click at [192, 85] on div at bounding box center [244, 84] width 210 height 30
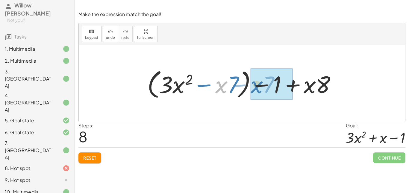
drag, startPoint x: 223, startPoint y: 87, endPoint x: 259, endPoint y: 87, distance: 36.2
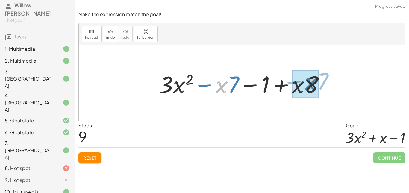
drag, startPoint x: 222, startPoint y: 88, endPoint x: 310, endPoint y: 85, distance: 88.3
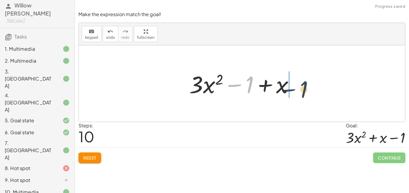
drag, startPoint x: 239, startPoint y: 85, endPoint x: 295, endPoint y: 88, distance: 56.3
click at [295, 88] on div at bounding box center [243, 83] width 115 height 31
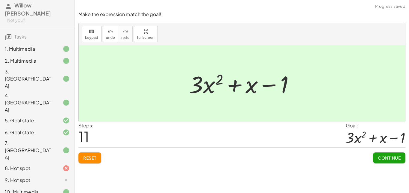
click at [381, 158] on span "Continue" at bounding box center [388, 158] width 23 height 5
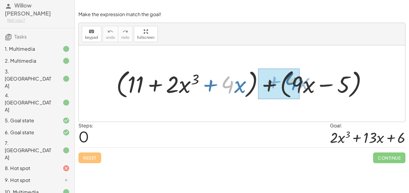
drag, startPoint x: 233, startPoint y: 84, endPoint x: 298, endPoint y: 81, distance: 64.7
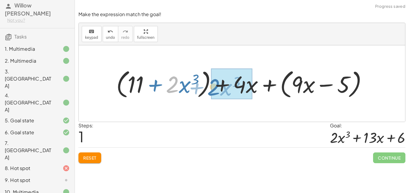
drag, startPoint x: 178, startPoint y: 80, endPoint x: 219, endPoint y: 83, distance: 41.3
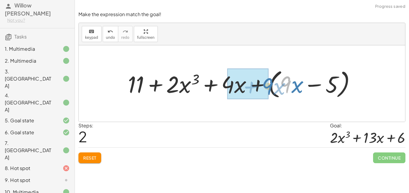
drag, startPoint x: 283, startPoint y: 83, endPoint x: 263, endPoint y: 85, distance: 20.1
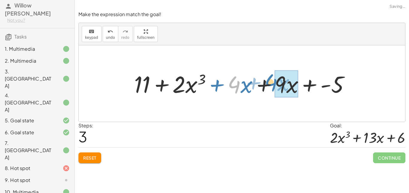
drag, startPoint x: 236, startPoint y: 87, endPoint x: 278, endPoint y: 86, distance: 41.6
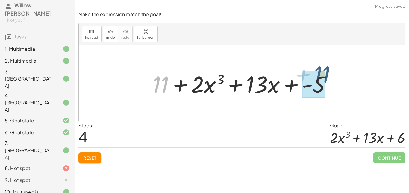
drag, startPoint x: 165, startPoint y: 85, endPoint x: 328, endPoint y: 80, distance: 163.7
click at [328, 80] on div at bounding box center [244, 83] width 189 height 30
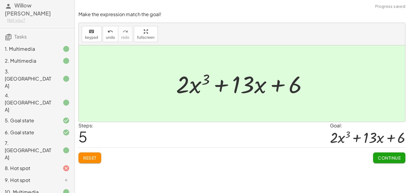
click at [379, 155] on button "Continue" at bounding box center [389, 158] width 32 height 11
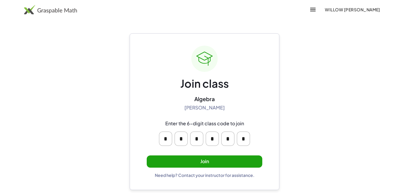
click at [177, 158] on button "Join" at bounding box center [204, 162] width 115 height 12
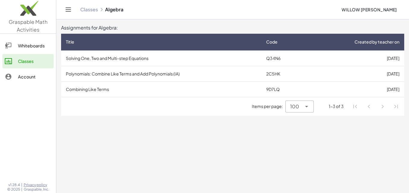
click at [98, 92] on td "Combining Like Terms" at bounding box center [161, 90] width 200 height 16
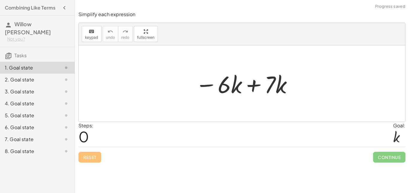
click at [253, 86] on div at bounding box center [244, 83] width 104 height 31
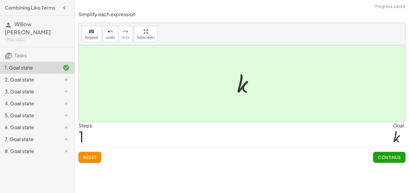
click at [385, 154] on button "Continue" at bounding box center [389, 157] width 32 height 11
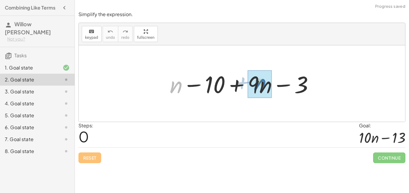
drag, startPoint x: 175, startPoint y: 85, endPoint x: 263, endPoint y: 83, distance: 87.9
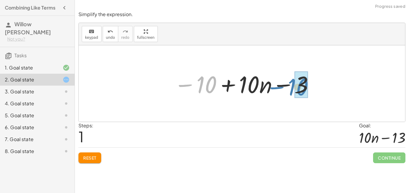
drag, startPoint x: 210, startPoint y: 85, endPoint x: 303, endPoint y: 86, distance: 92.7
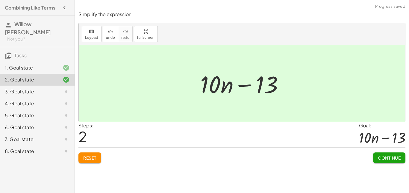
click at [384, 162] on button "Continue" at bounding box center [389, 158] width 32 height 11
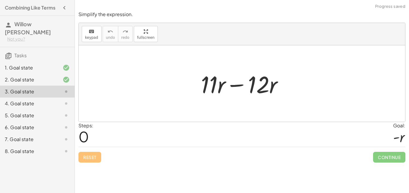
click at [233, 86] on div at bounding box center [244, 83] width 93 height 31
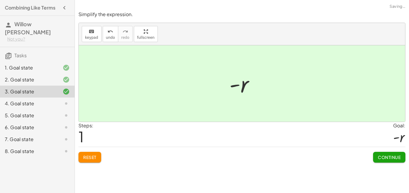
click at [375, 158] on button "Continue" at bounding box center [389, 157] width 32 height 11
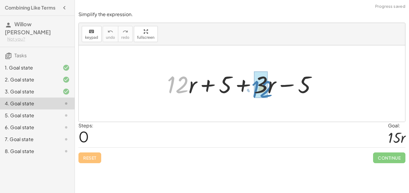
drag, startPoint x: 181, startPoint y: 77, endPoint x: 266, endPoint y: 81, distance: 85.6
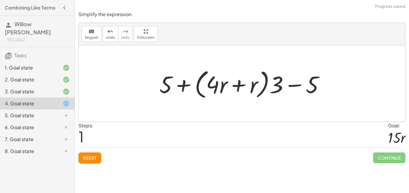
click at [237, 86] on div at bounding box center [244, 84] width 176 height 34
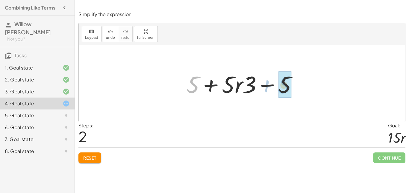
drag, startPoint x: 192, startPoint y: 84, endPoint x: 283, endPoint y: 84, distance: 91.2
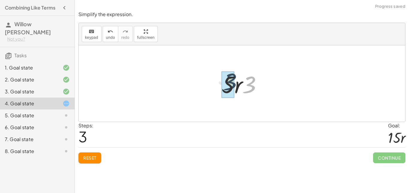
drag, startPoint x: 250, startPoint y: 92, endPoint x: 230, endPoint y: 88, distance: 20.6
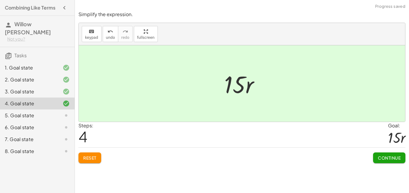
click at [402, 156] on button "Continue" at bounding box center [389, 158] width 32 height 11
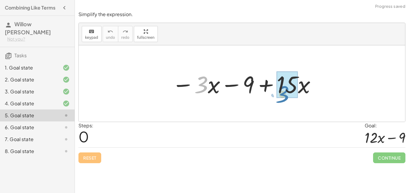
drag, startPoint x: 200, startPoint y: 89, endPoint x: 282, endPoint y: 98, distance: 82.2
click at [282, 98] on div at bounding box center [244, 83] width 150 height 31
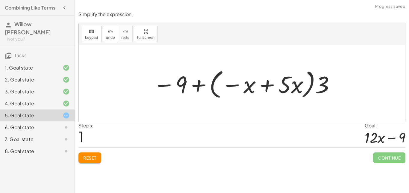
click at [264, 81] on div at bounding box center [244, 84] width 188 height 34
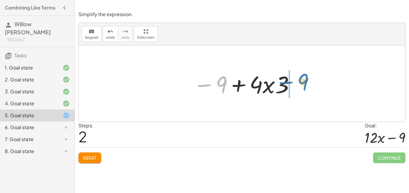
drag, startPoint x: 221, startPoint y: 85, endPoint x: 303, endPoint y: 82, distance: 82.0
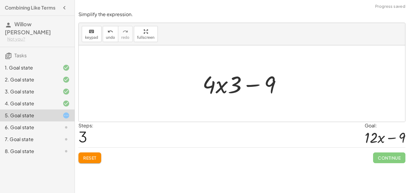
click at [235, 85] on div at bounding box center [244, 83] width 90 height 31
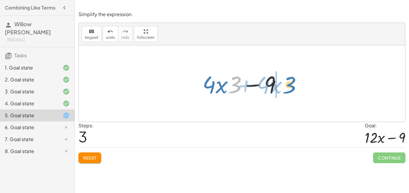
drag, startPoint x: 235, startPoint y: 85, endPoint x: 288, endPoint y: 85, distance: 53.2
click at [288, 85] on div at bounding box center [244, 83] width 90 height 31
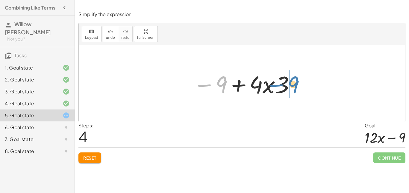
drag, startPoint x: 221, startPoint y: 83, endPoint x: 295, endPoint y: 81, distance: 73.3
click at [295, 81] on div at bounding box center [244, 83] width 108 height 31
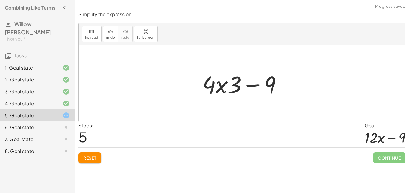
click at [255, 84] on div at bounding box center [244, 83] width 90 height 31
drag, startPoint x: 231, startPoint y: 90, endPoint x: 209, endPoint y: 87, distance: 22.6
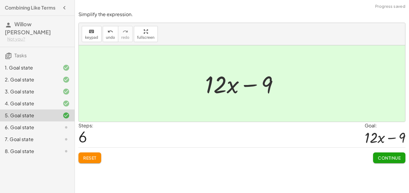
click at [386, 159] on span "Continue" at bounding box center [388, 158] width 23 height 5
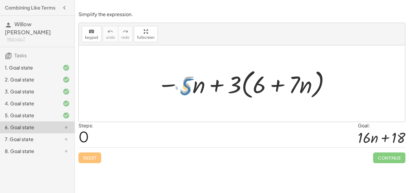
drag, startPoint x: 191, startPoint y: 85, endPoint x: 187, endPoint y: 86, distance: 3.6
click at [187, 86] on div at bounding box center [243, 84] width 179 height 34
drag, startPoint x: 257, startPoint y: 83, endPoint x: 239, endPoint y: 80, distance: 19.0
click at [239, 80] on div at bounding box center [243, 84] width 179 height 34
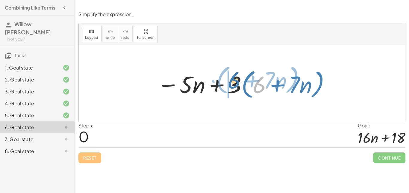
drag, startPoint x: 257, startPoint y: 91, endPoint x: 231, endPoint y: 86, distance: 25.8
click at [231, 86] on div at bounding box center [243, 84] width 179 height 34
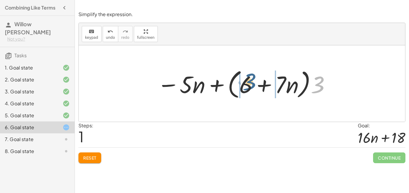
drag, startPoint x: 318, startPoint y: 88, endPoint x: 247, endPoint y: 86, distance: 71.5
click at [247, 86] on div at bounding box center [243, 84] width 179 height 34
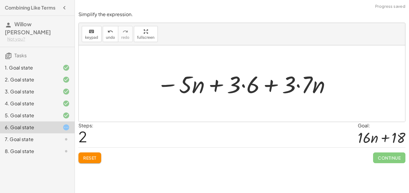
click at [246, 85] on div at bounding box center [243, 83] width 181 height 31
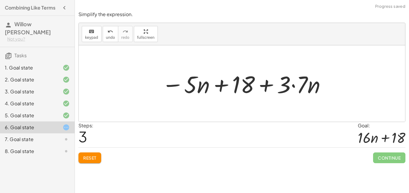
click at [291, 86] on div at bounding box center [243, 83] width 171 height 31
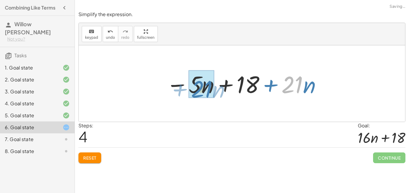
drag, startPoint x: 291, startPoint y: 86, endPoint x: 201, endPoint y: 90, distance: 90.1
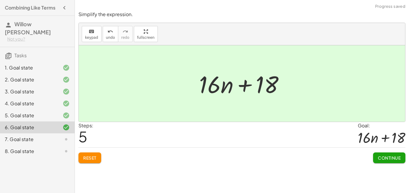
click at [374, 156] on button "Continue" at bounding box center [389, 158] width 32 height 11
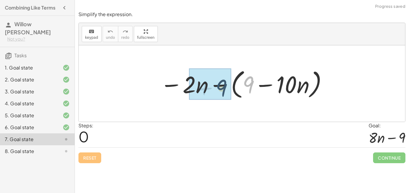
drag, startPoint x: 247, startPoint y: 86, endPoint x: 220, endPoint y: 89, distance: 27.1
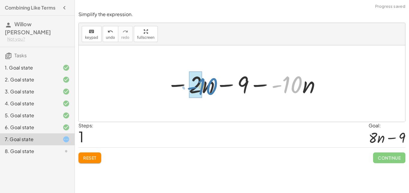
drag, startPoint x: 296, startPoint y: 82, endPoint x: 211, endPoint y: 84, distance: 84.6
click at [211, 84] on div at bounding box center [243, 83] width 161 height 31
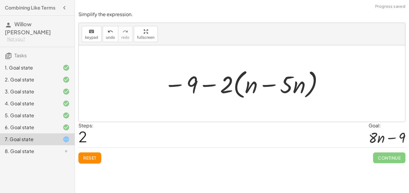
click at [264, 86] on div at bounding box center [244, 84] width 166 height 34
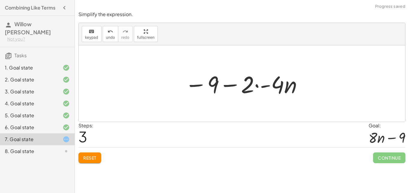
click at [230, 86] on div at bounding box center [244, 83] width 124 height 31
drag, startPoint x: 213, startPoint y: 84, endPoint x: 224, endPoint y: 82, distance: 11.5
click at [224, 82] on div at bounding box center [244, 83] width 124 height 31
click at [257, 87] on div at bounding box center [244, 83] width 124 height 31
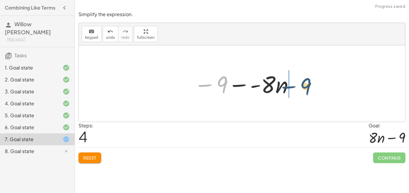
drag, startPoint x: 222, startPoint y: 84, endPoint x: 308, endPoint y: 86, distance: 85.2
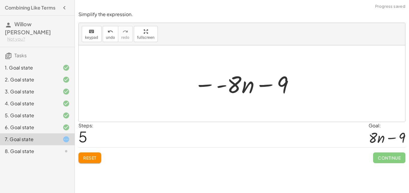
click at [205, 85] on div at bounding box center [243, 83] width 107 height 31
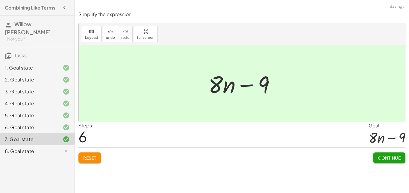
click at [384, 153] on button "Continue" at bounding box center [389, 158] width 32 height 11
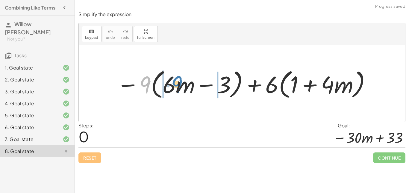
drag, startPoint x: 144, startPoint y: 80, endPoint x: 176, endPoint y: 80, distance: 32.0
click at [176, 80] on div at bounding box center [244, 84] width 260 height 34
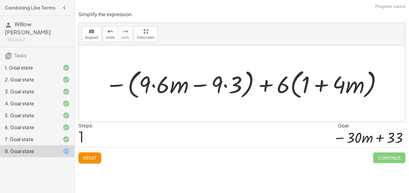
click at [153, 87] on div at bounding box center [243, 84] width 283 height 34
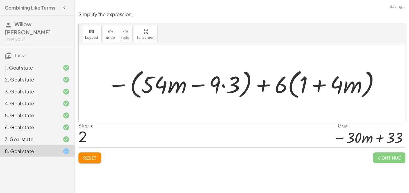
click at [224, 86] on div at bounding box center [243, 84] width 279 height 34
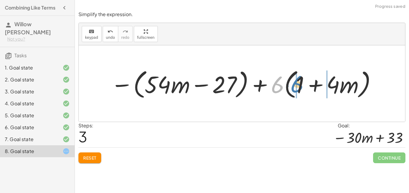
drag, startPoint x: 274, startPoint y: 85, endPoint x: 294, endPoint y: 85, distance: 20.0
click at [294, 85] on div at bounding box center [244, 84] width 272 height 34
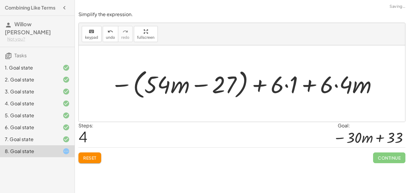
click at [287, 85] on div at bounding box center [243, 84] width 273 height 34
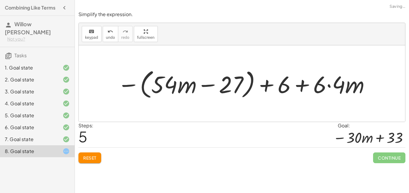
click at [329, 86] on div at bounding box center [243, 84] width 259 height 34
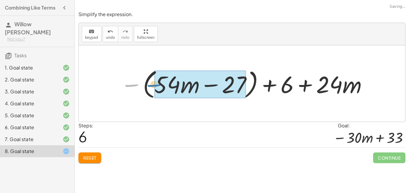
drag, startPoint x: 134, startPoint y: 84, endPoint x: 158, endPoint y: 84, distance: 24.2
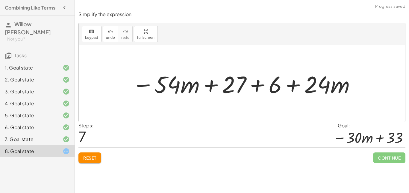
click at [257, 85] on div at bounding box center [244, 83] width 230 height 31
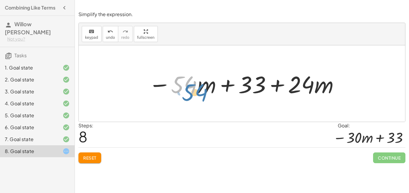
drag, startPoint x: 190, startPoint y: 82, endPoint x: 199, endPoint y: 88, distance: 11.4
click at [199, 88] on div at bounding box center [243, 83] width 197 height 31
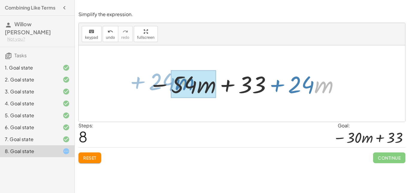
drag, startPoint x: 318, startPoint y: 90, endPoint x: 178, endPoint y: 87, distance: 139.7
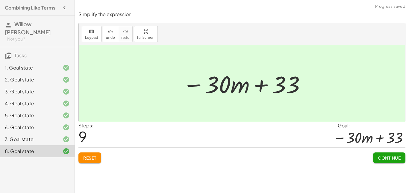
click at [385, 160] on span "Continue" at bounding box center [388, 158] width 23 height 5
